Goal: Information Seeking & Learning: Learn about a topic

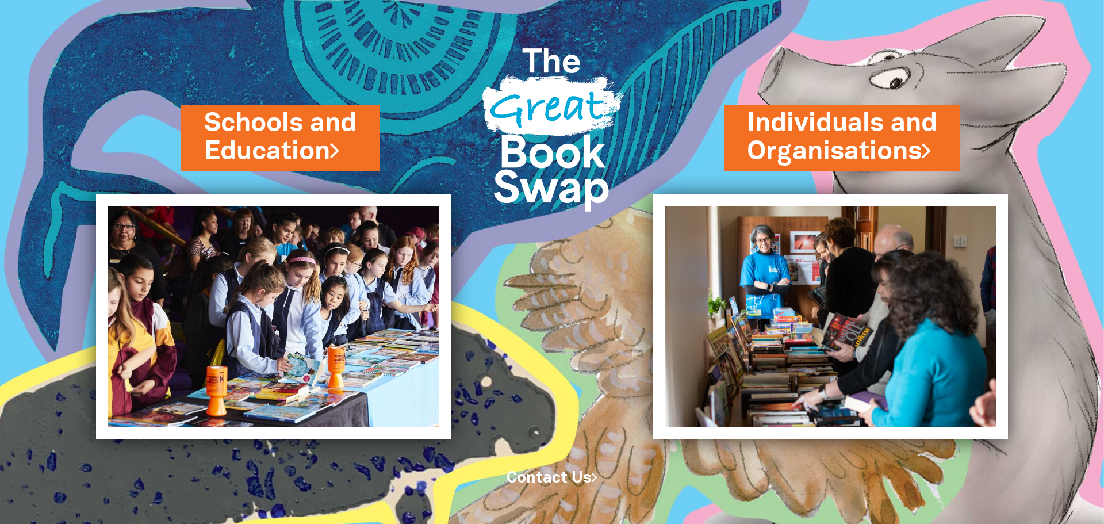
click at [534, 479] on link "Contact Us" at bounding box center [552, 478] width 91 height 14
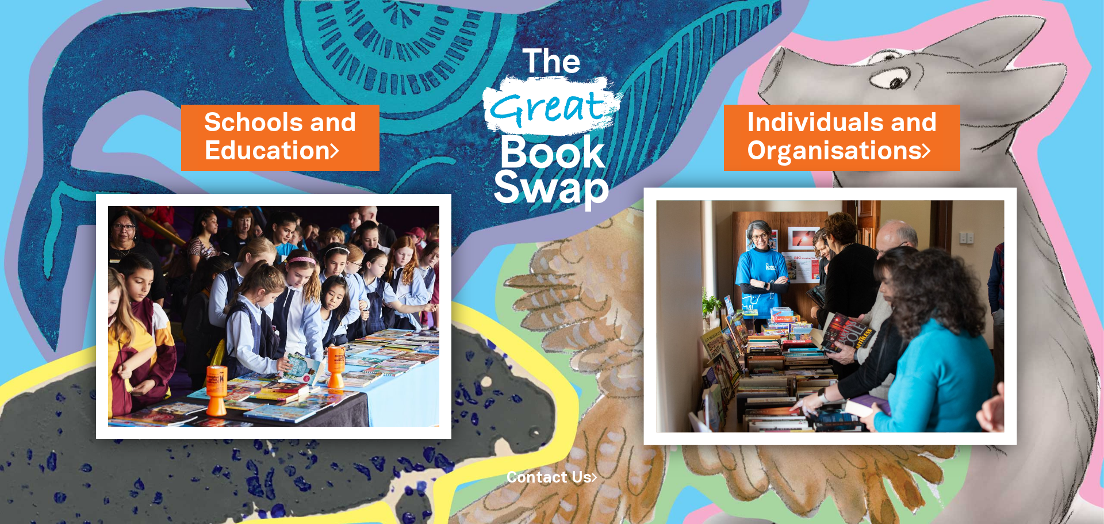
click at [880, 288] on img at bounding box center [830, 316] width 373 height 257
click at [964, 327] on img at bounding box center [830, 316] width 373 height 257
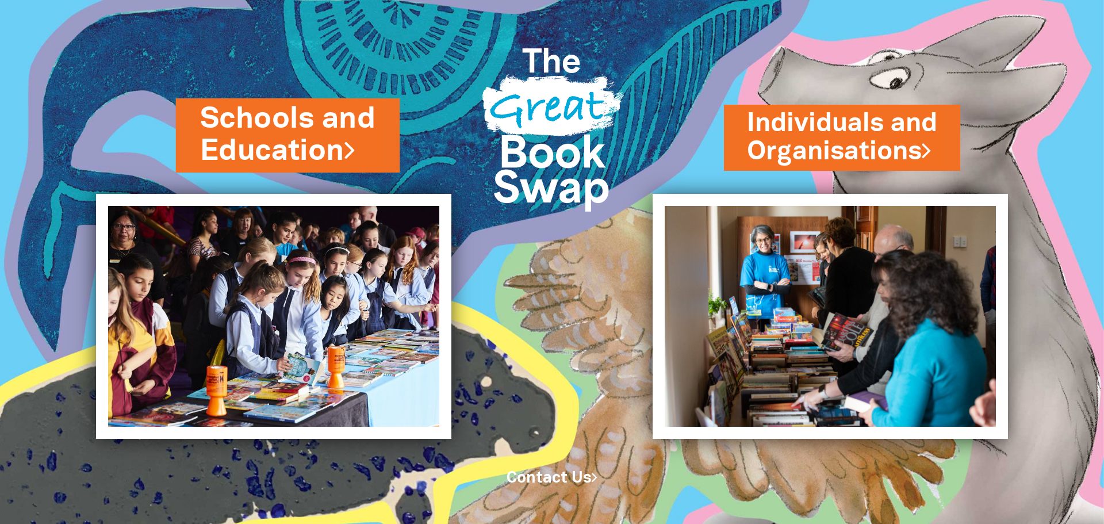
click at [278, 146] on link "Schools and Education" at bounding box center [288, 135] width 176 height 72
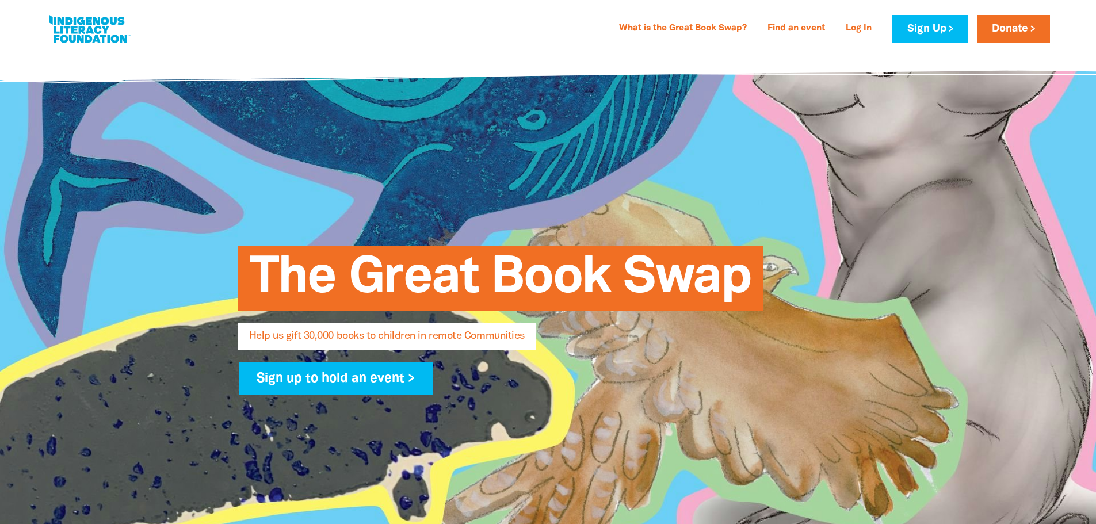
select select "AU"
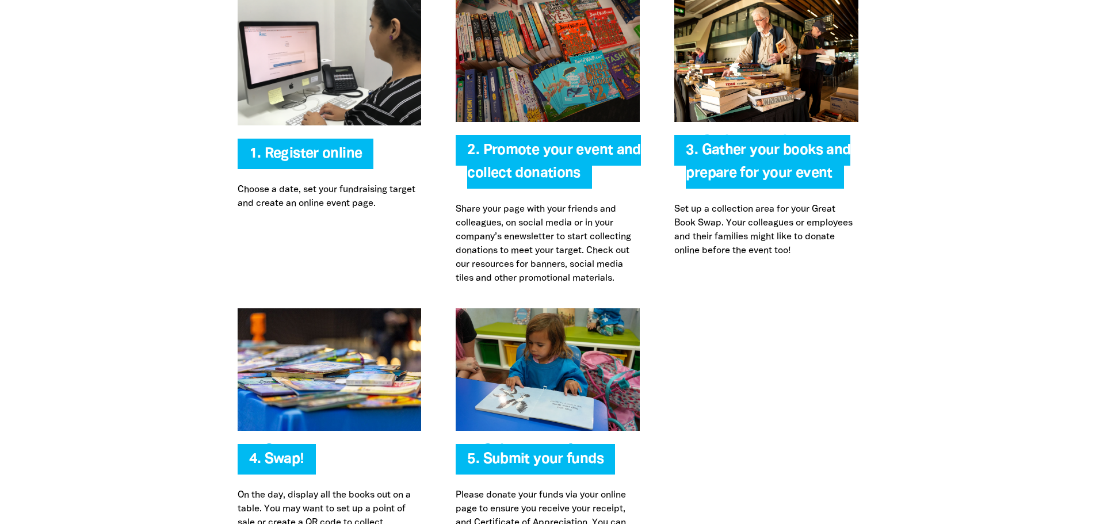
scroll to position [2359, 0]
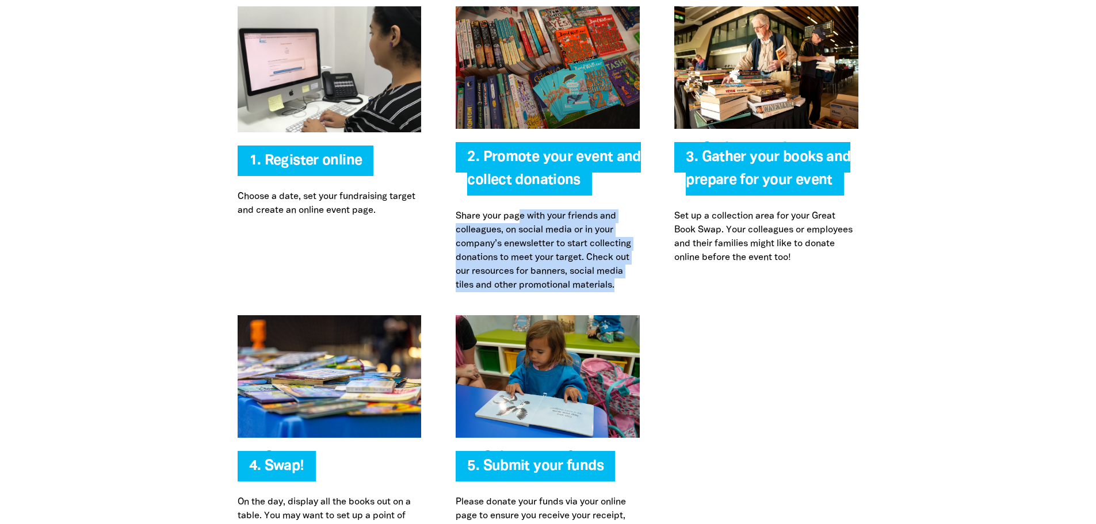
drag, startPoint x: 518, startPoint y: 219, endPoint x: 616, endPoint y: 284, distance: 116.9
click at [616, 284] on p "Share your page with your friends and colleagues, on social media or in your co…" at bounding box center [548, 250] width 184 height 83
click at [518, 243] on p "Share your page with your friends and colleagues, on social media or in your co…" at bounding box center [548, 250] width 184 height 83
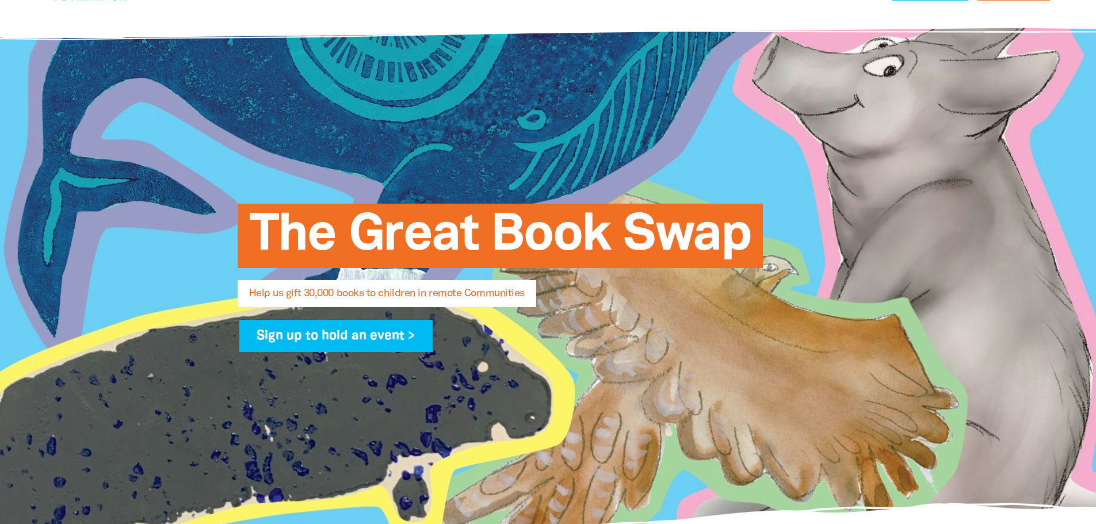
scroll to position [0, 0]
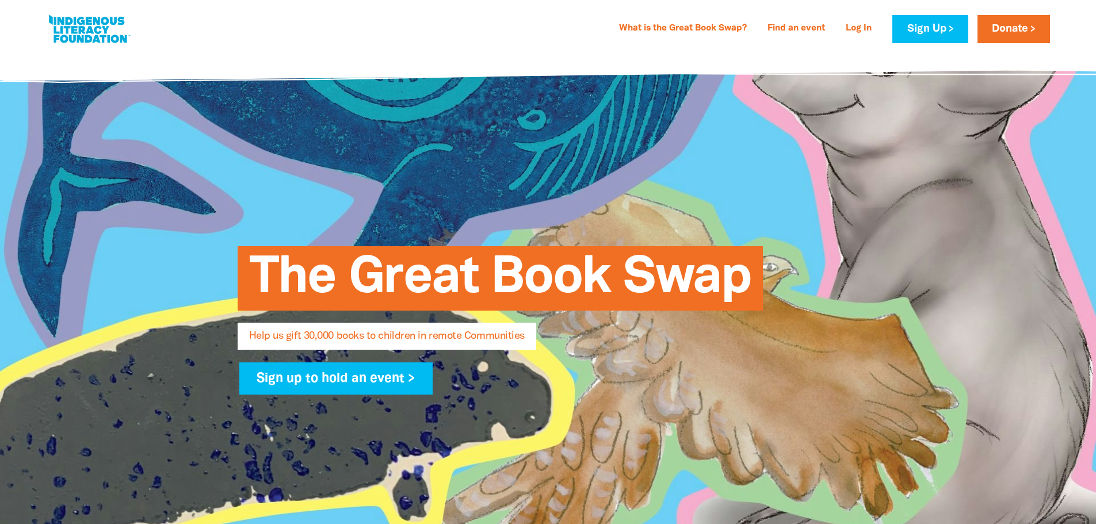
select select "AU"
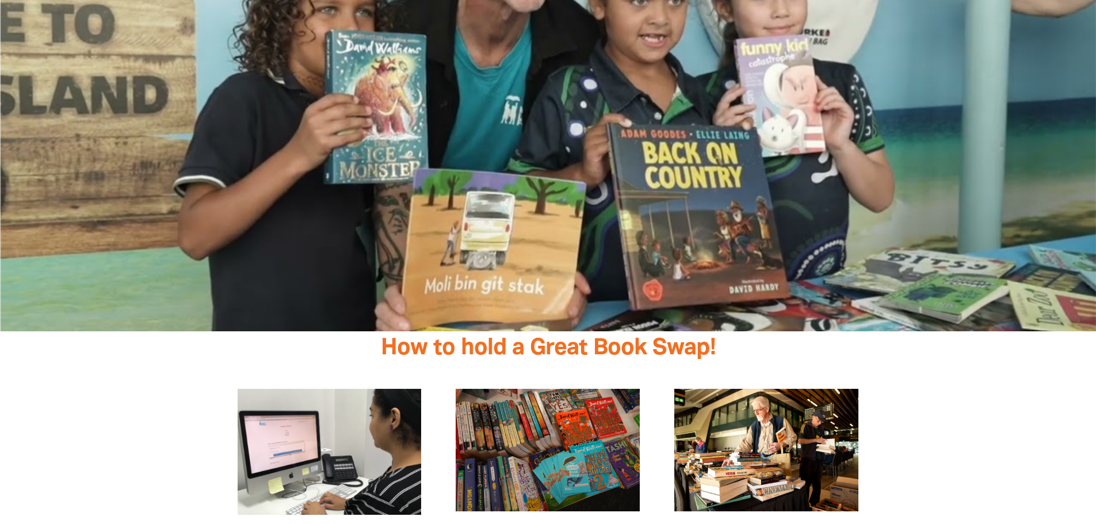
scroll to position [1841, 0]
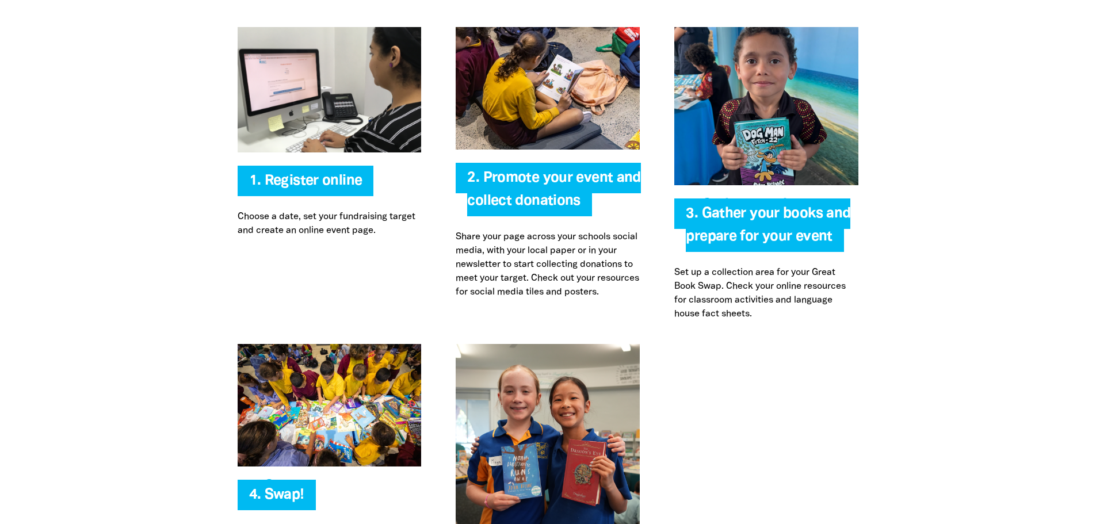
scroll to position [2531, 0]
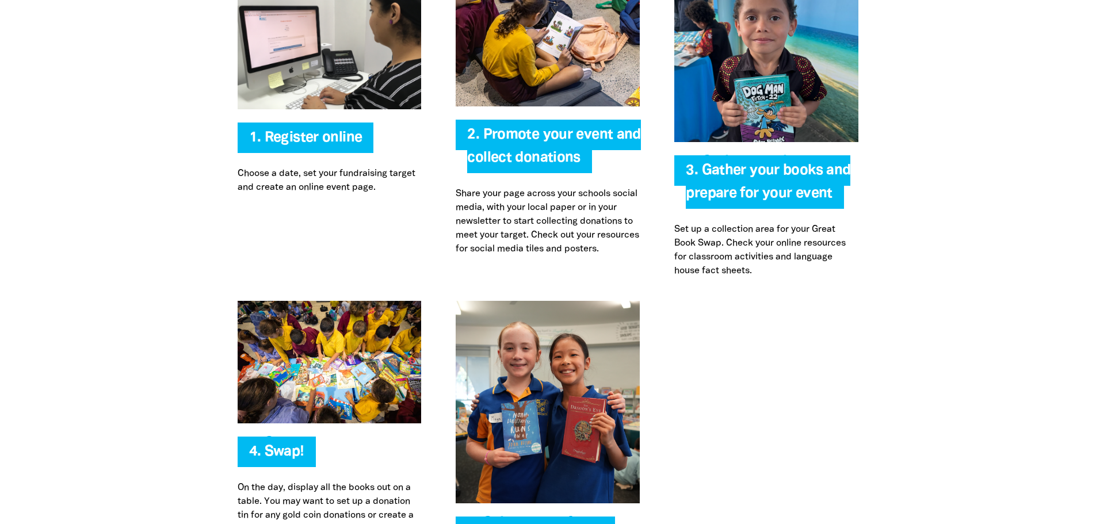
click at [565, 160] on span "2. Promote your event and collect donations" at bounding box center [553, 150] width 173 height 45
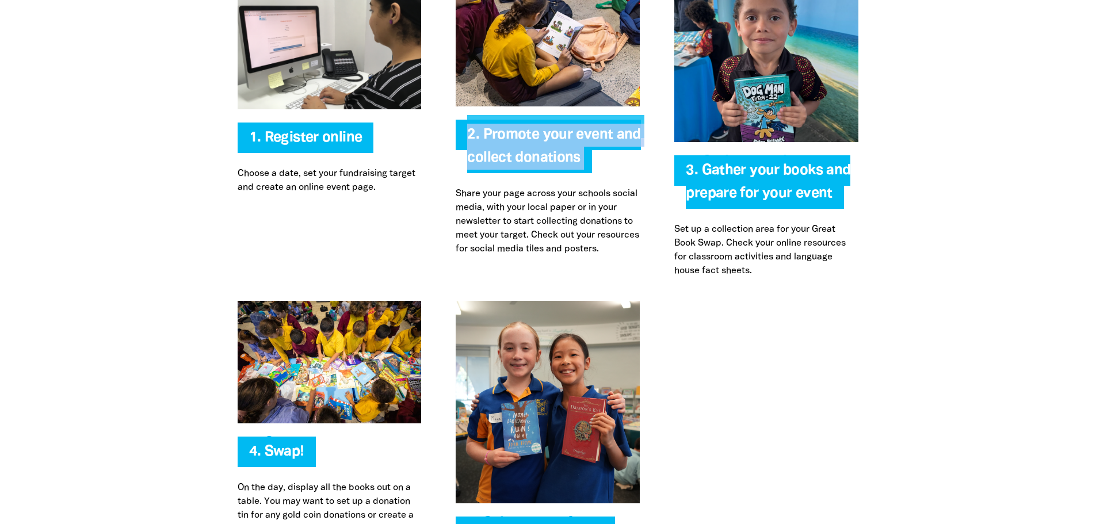
click at [565, 160] on span "2. Promote your event and collect donations" at bounding box center [553, 150] width 173 height 45
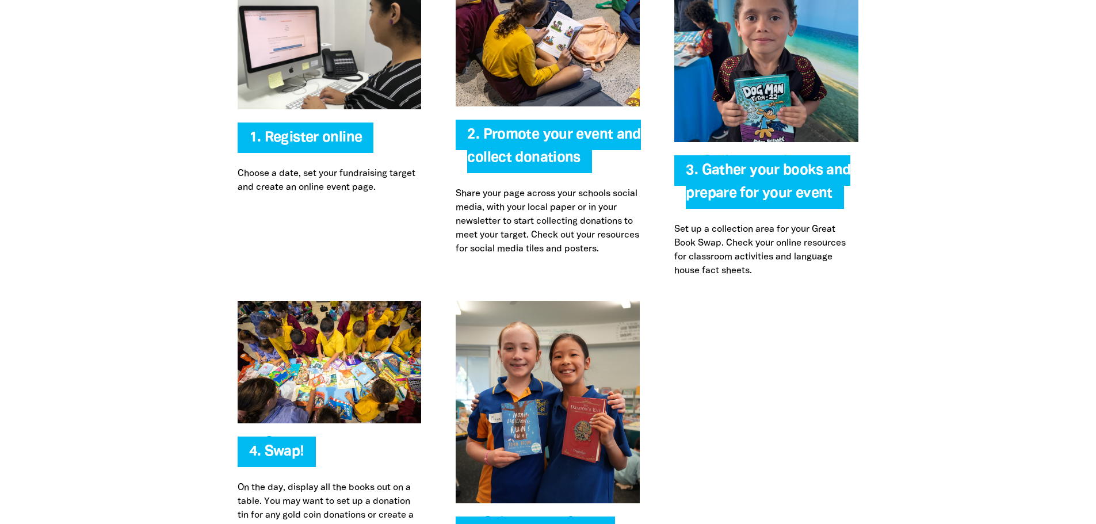
click at [554, 227] on p "Share your page across your schools social media, with your local paper or in y…" at bounding box center [548, 221] width 184 height 69
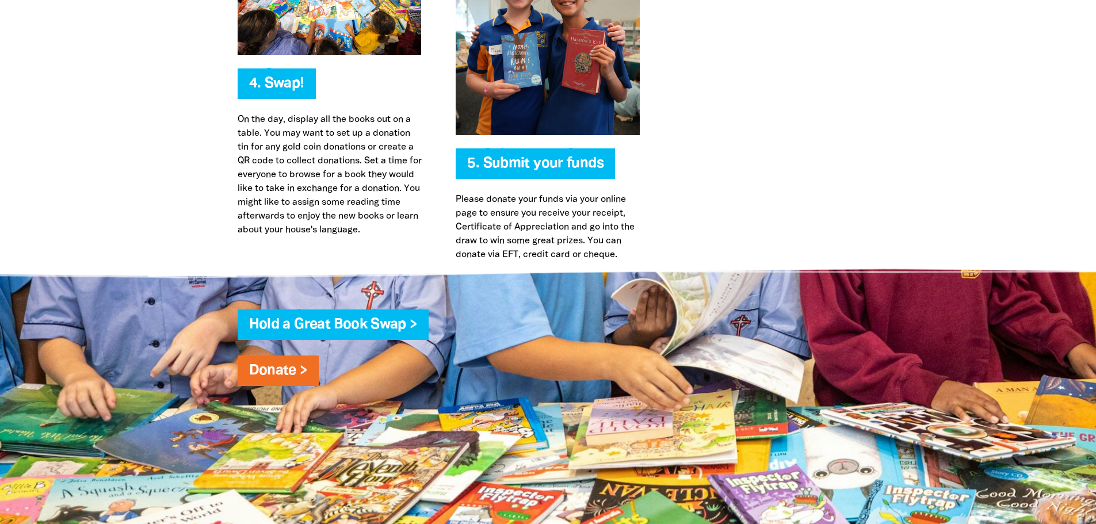
scroll to position [2904, 0]
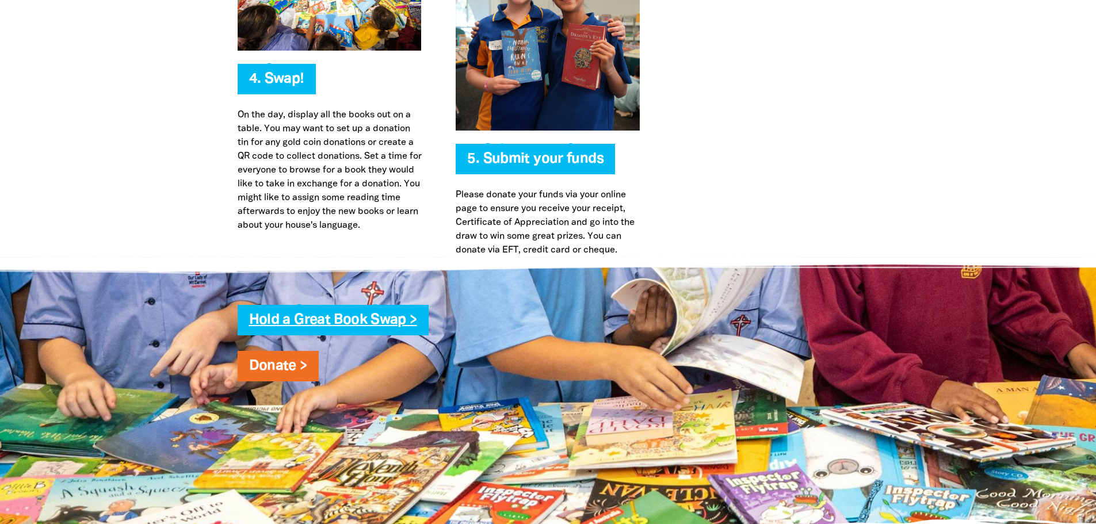
click at [337, 322] on link "Hold a Great Book Swap >" at bounding box center [333, 320] width 168 height 13
click at [369, 318] on link "Hold a Great Book Swap >" at bounding box center [333, 320] width 168 height 13
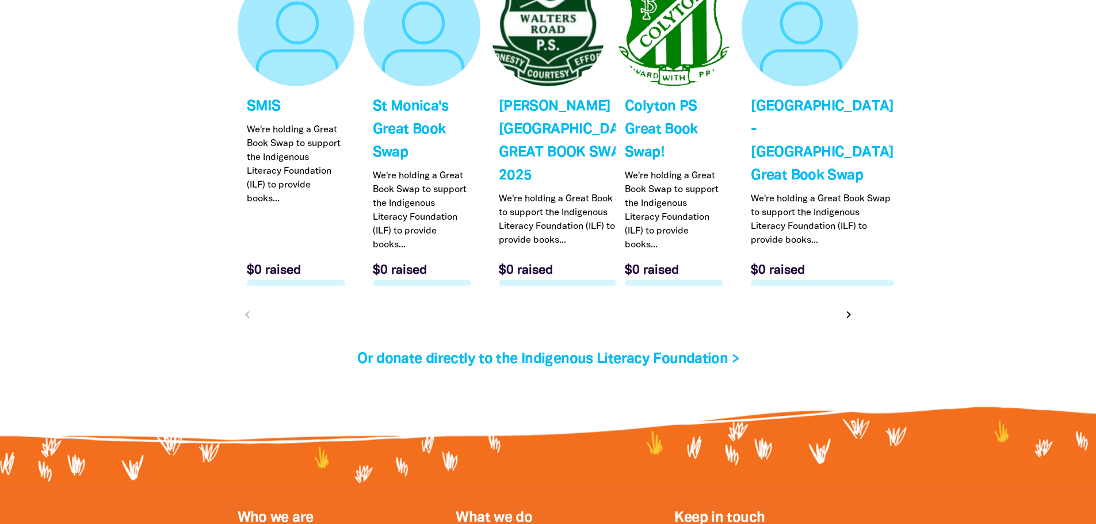
scroll to position [3682, 0]
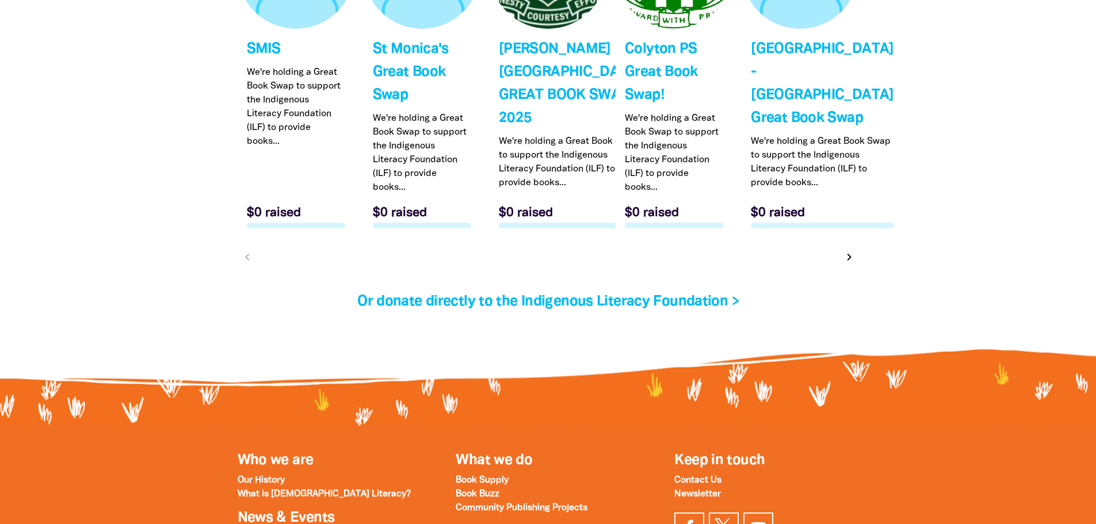
click at [851, 264] on icon "chevron_right" at bounding box center [849, 257] width 14 height 14
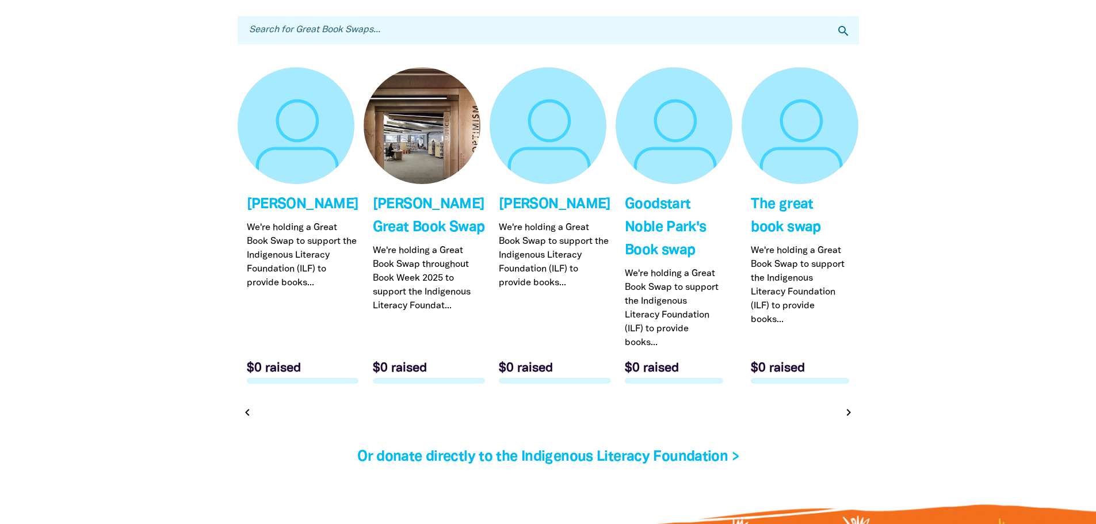
scroll to position [3516, 0]
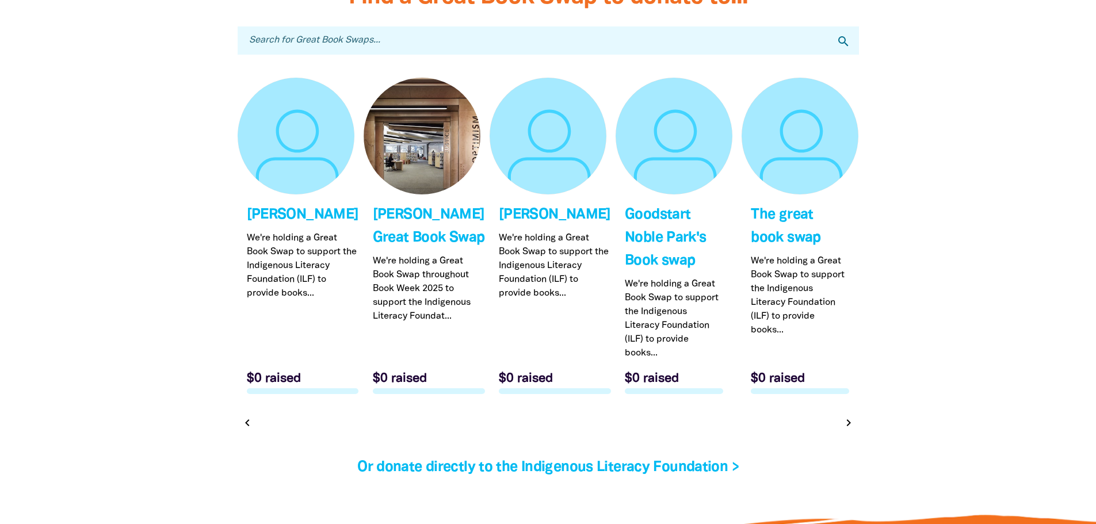
click at [439, 40] on input "Search for Great Book Swaps..." at bounding box center [548, 40] width 621 height 28
type input "ma"
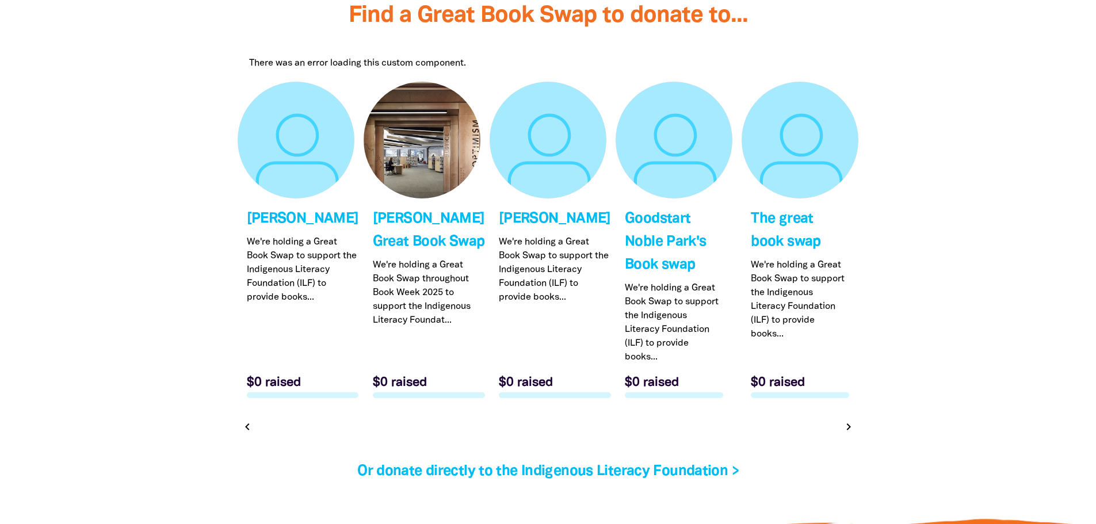
scroll to position [3479, 0]
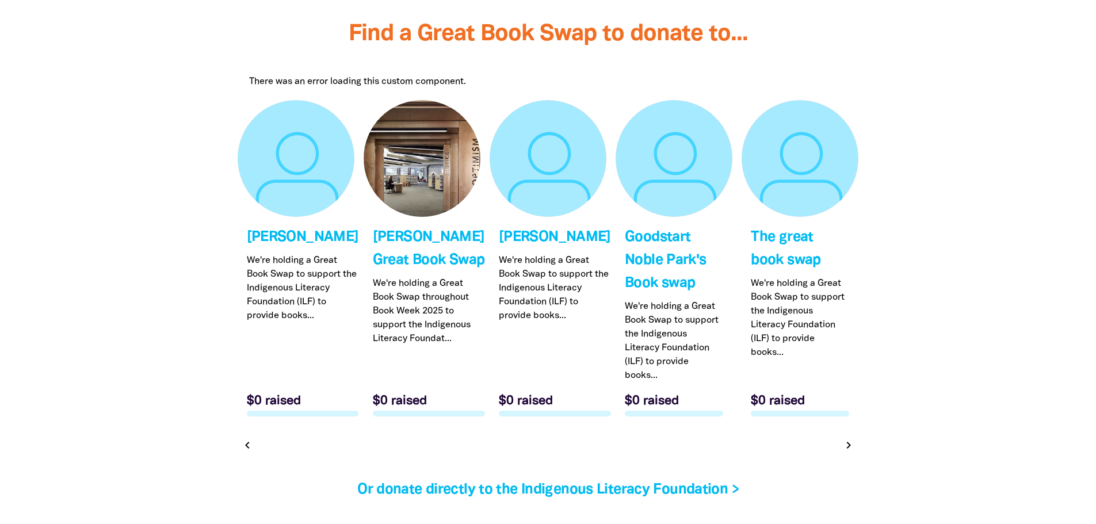
click at [330, 82] on div "There was an error loading this custom component." at bounding box center [548, 82] width 598 height 14
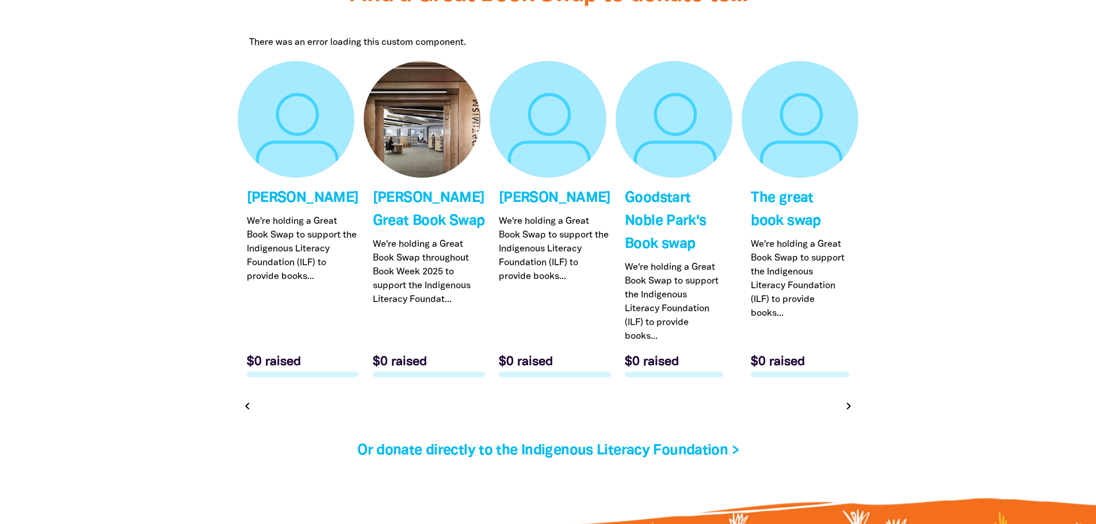
scroll to position [3537, 0]
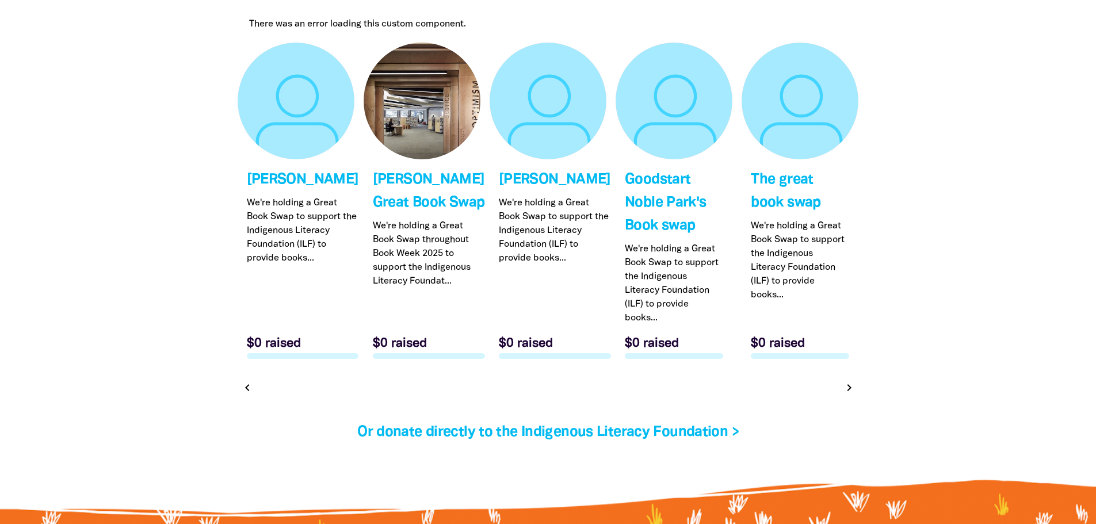
click at [843, 387] on icon "chevron_right" at bounding box center [849, 388] width 14 height 14
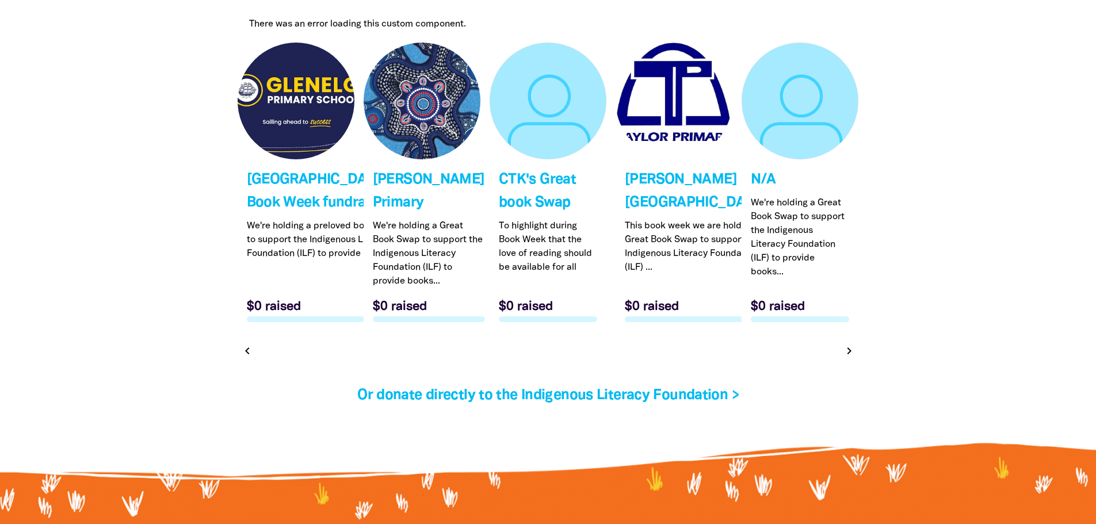
click at [848, 358] on icon "chevron_right" at bounding box center [849, 351] width 14 height 14
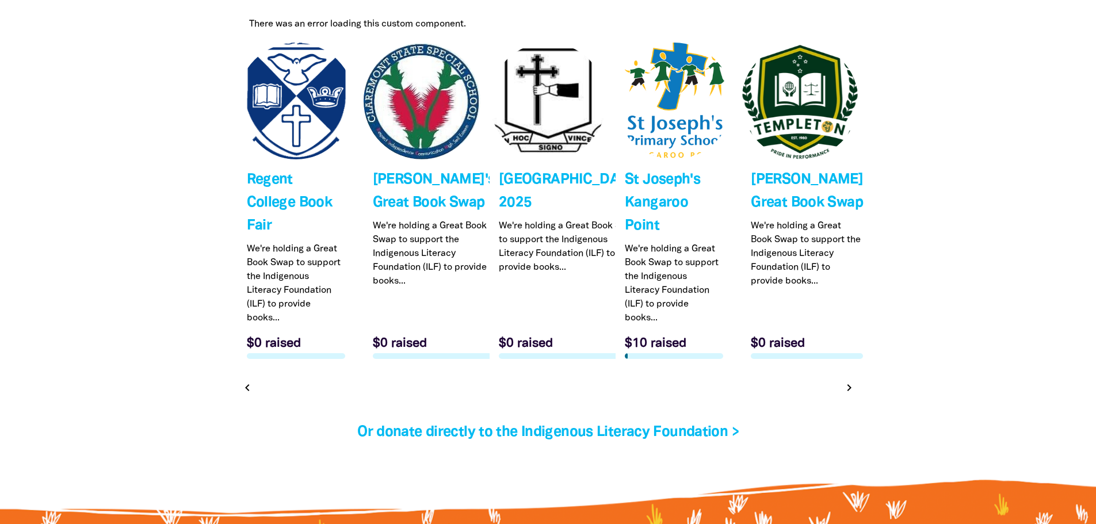
click at [847, 389] on icon "chevron_right" at bounding box center [849, 388] width 14 height 14
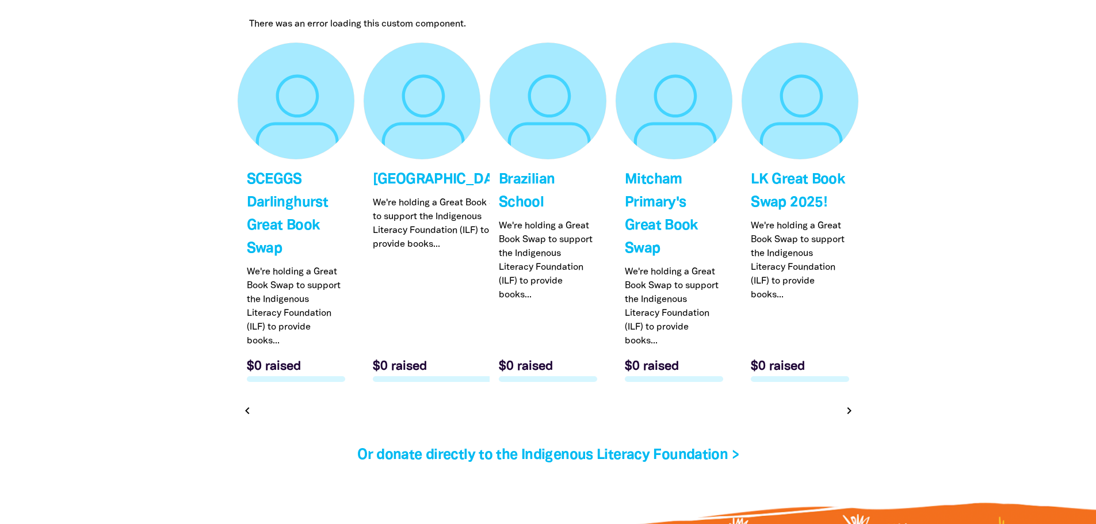
click at [848, 404] on icon "chevron_right" at bounding box center [849, 411] width 14 height 14
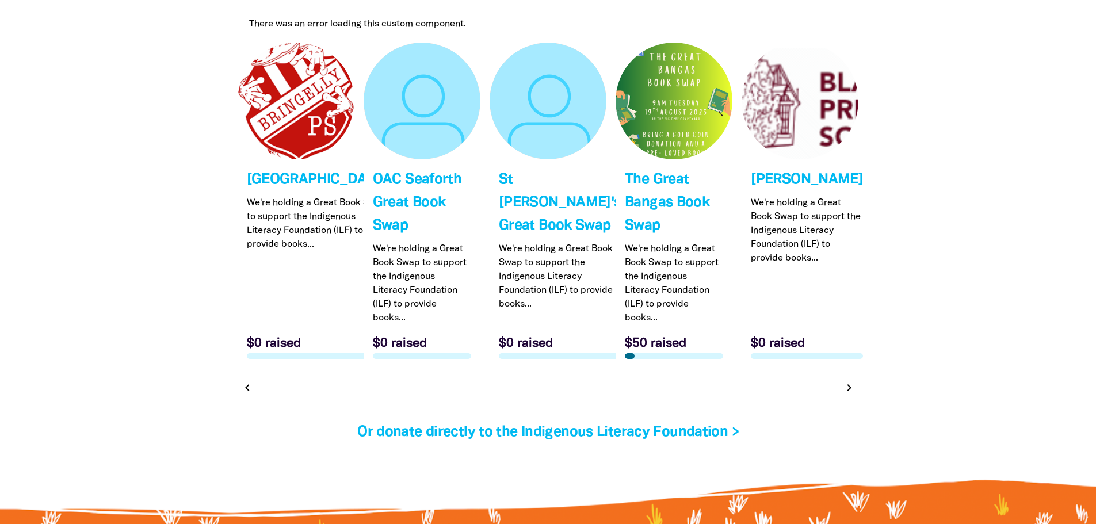
click at [843, 391] on icon "chevron_right" at bounding box center [849, 388] width 14 height 14
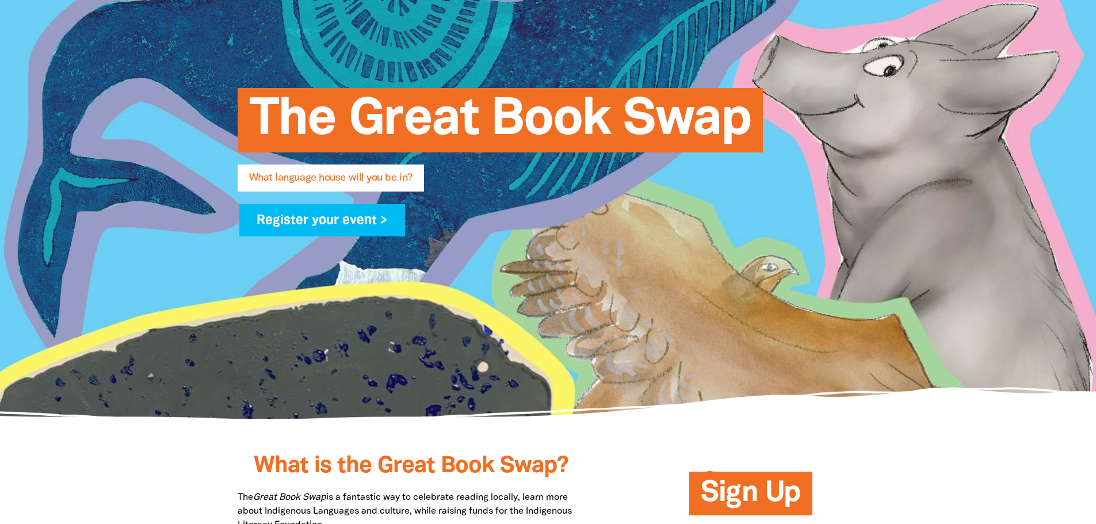
scroll to position [173, 0]
